Goal: Task Accomplishment & Management: Manage account settings

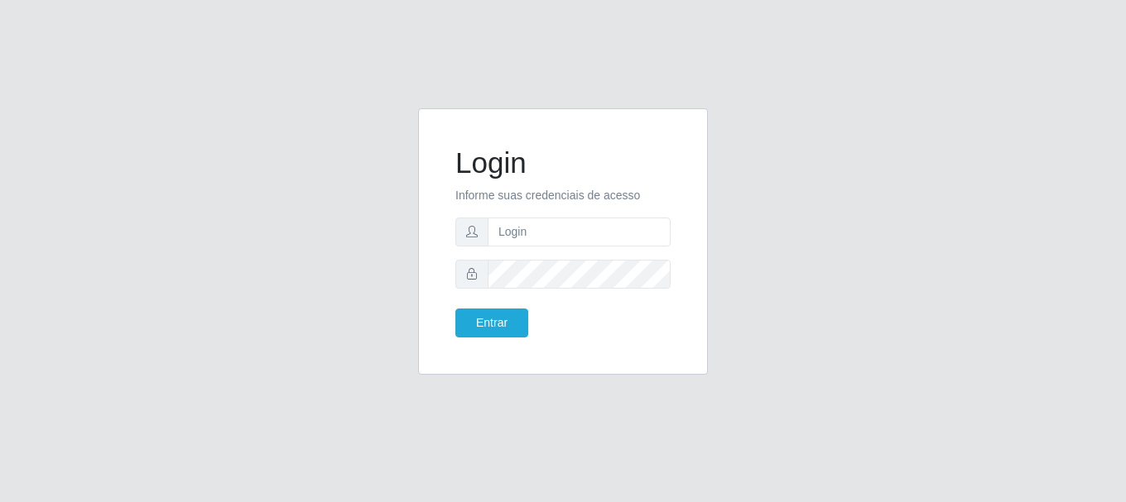
click at [611, 248] on form "Login Informe suas credenciais de acesso Entrar" at bounding box center [562, 242] width 215 height 192
click at [608, 231] on input "text" at bounding box center [579, 232] width 183 height 29
type input "[EMAIL_ADDRESS][DOMAIN_NAME]"
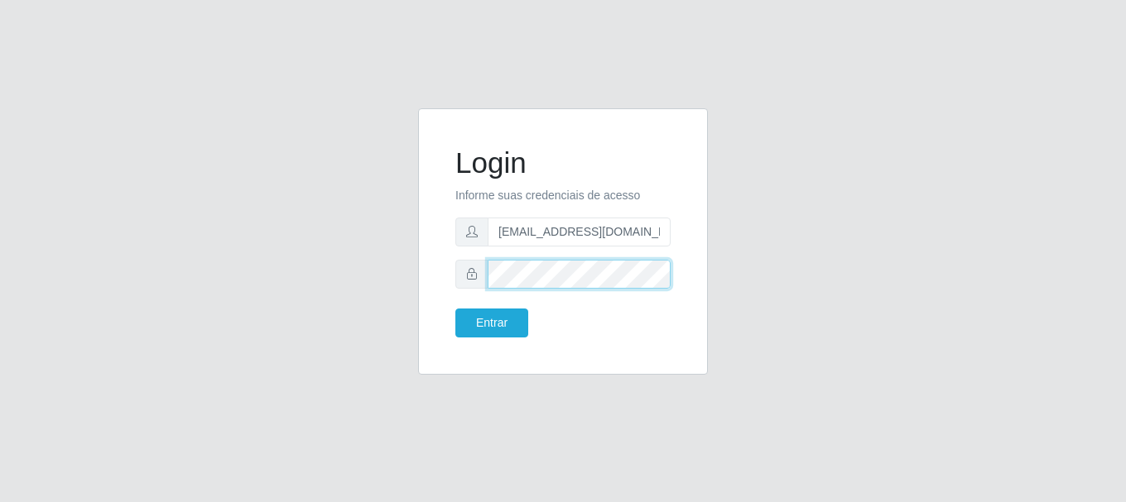
click at [455, 309] on button "Entrar" at bounding box center [491, 323] width 73 height 29
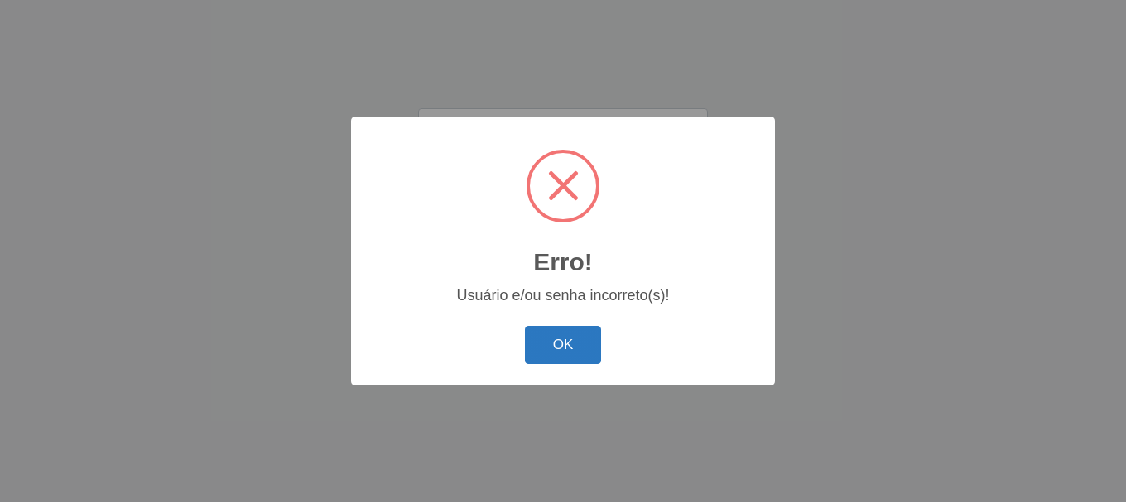
click at [541, 356] on button "OK" at bounding box center [563, 345] width 77 height 39
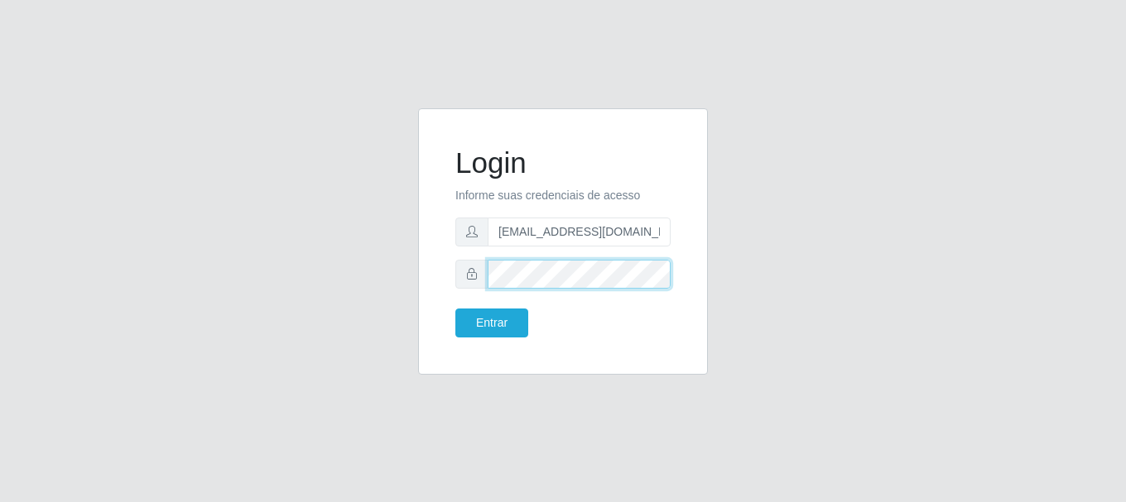
click at [455, 309] on button "Entrar" at bounding box center [491, 323] width 73 height 29
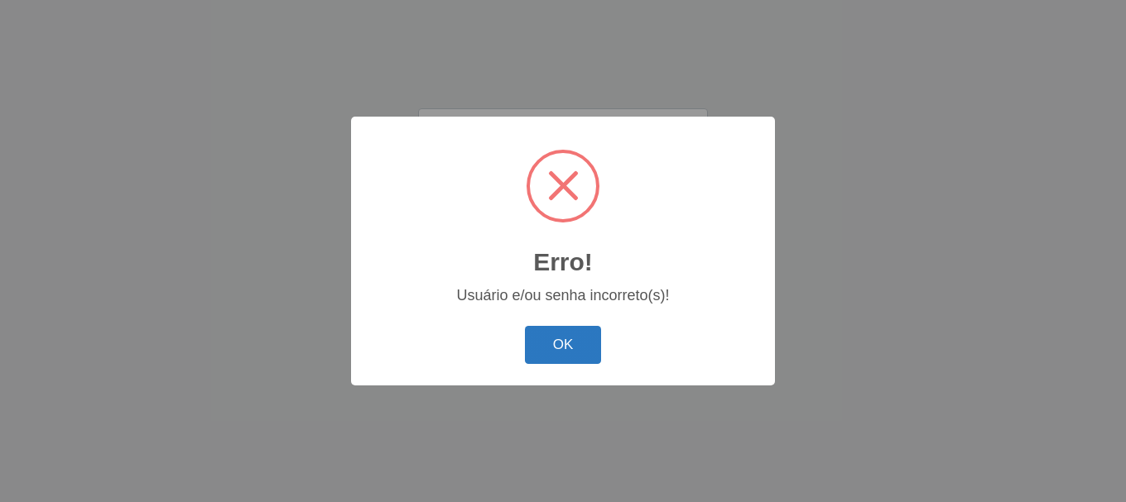
click at [580, 339] on button "OK" at bounding box center [563, 345] width 77 height 39
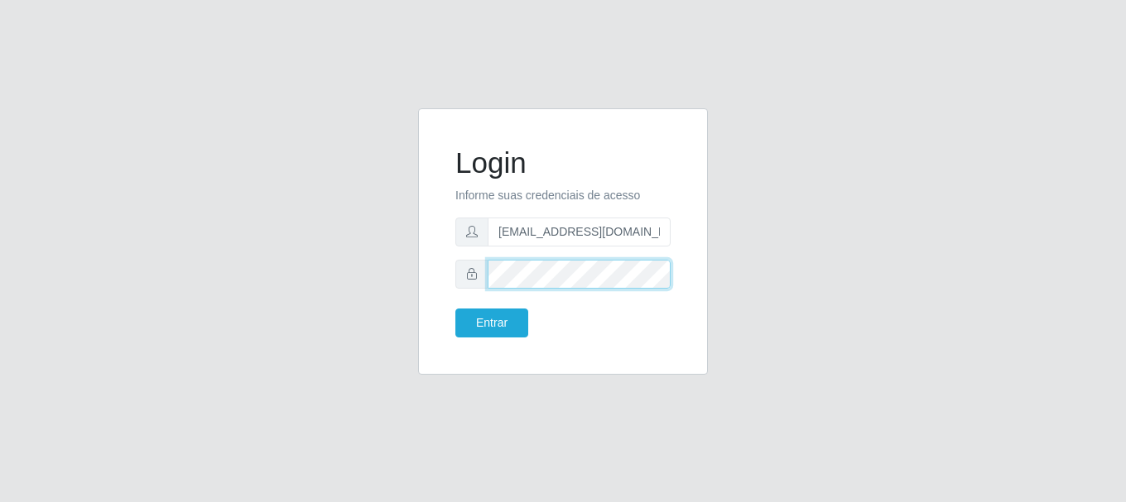
click at [455, 309] on button "Entrar" at bounding box center [491, 323] width 73 height 29
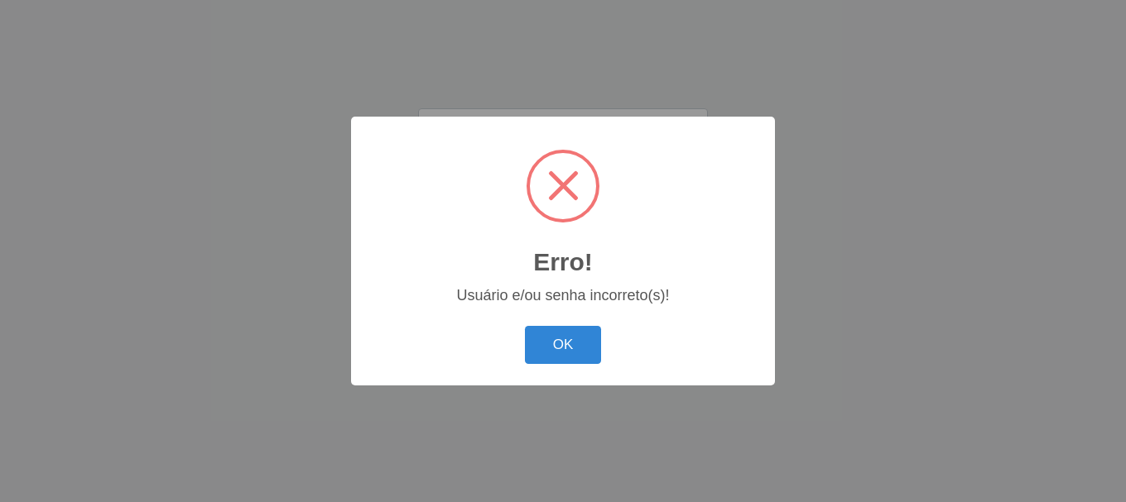
click at [539, 376] on div "Erro! × Usuário e/ou senha incorreto(s)! OK Cancel" at bounding box center [563, 251] width 424 height 268
click at [553, 341] on button "OK" at bounding box center [563, 345] width 77 height 39
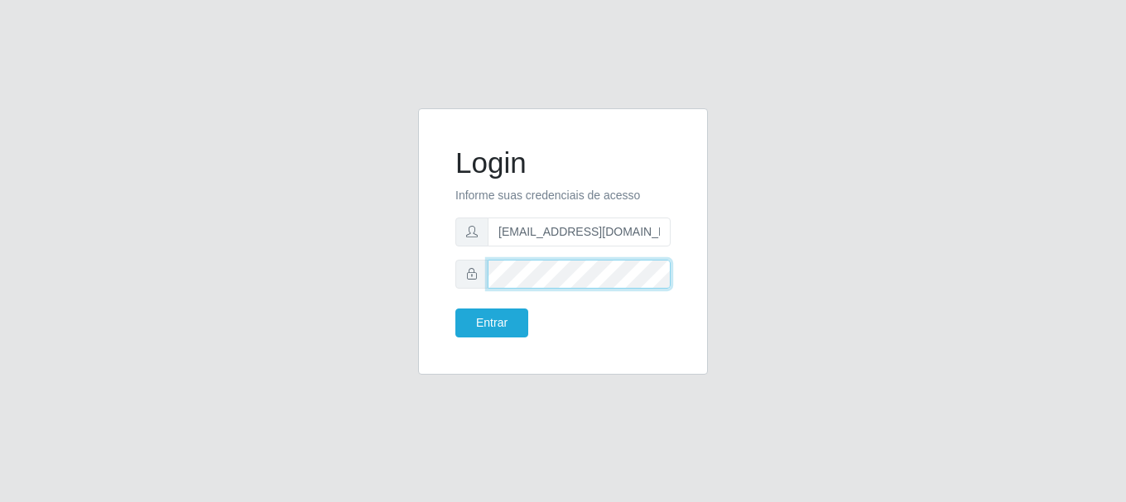
click at [455, 309] on button "Entrar" at bounding box center [491, 323] width 73 height 29
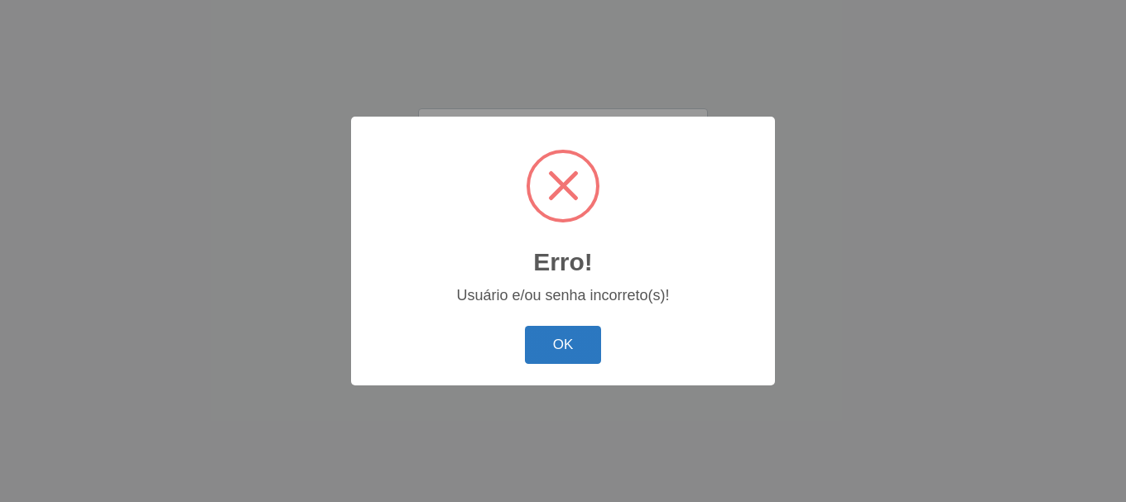
click at [532, 358] on button "OK" at bounding box center [563, 345] width 77 height 39
